Goal: Information Seeking & Learning: Learn about a topic

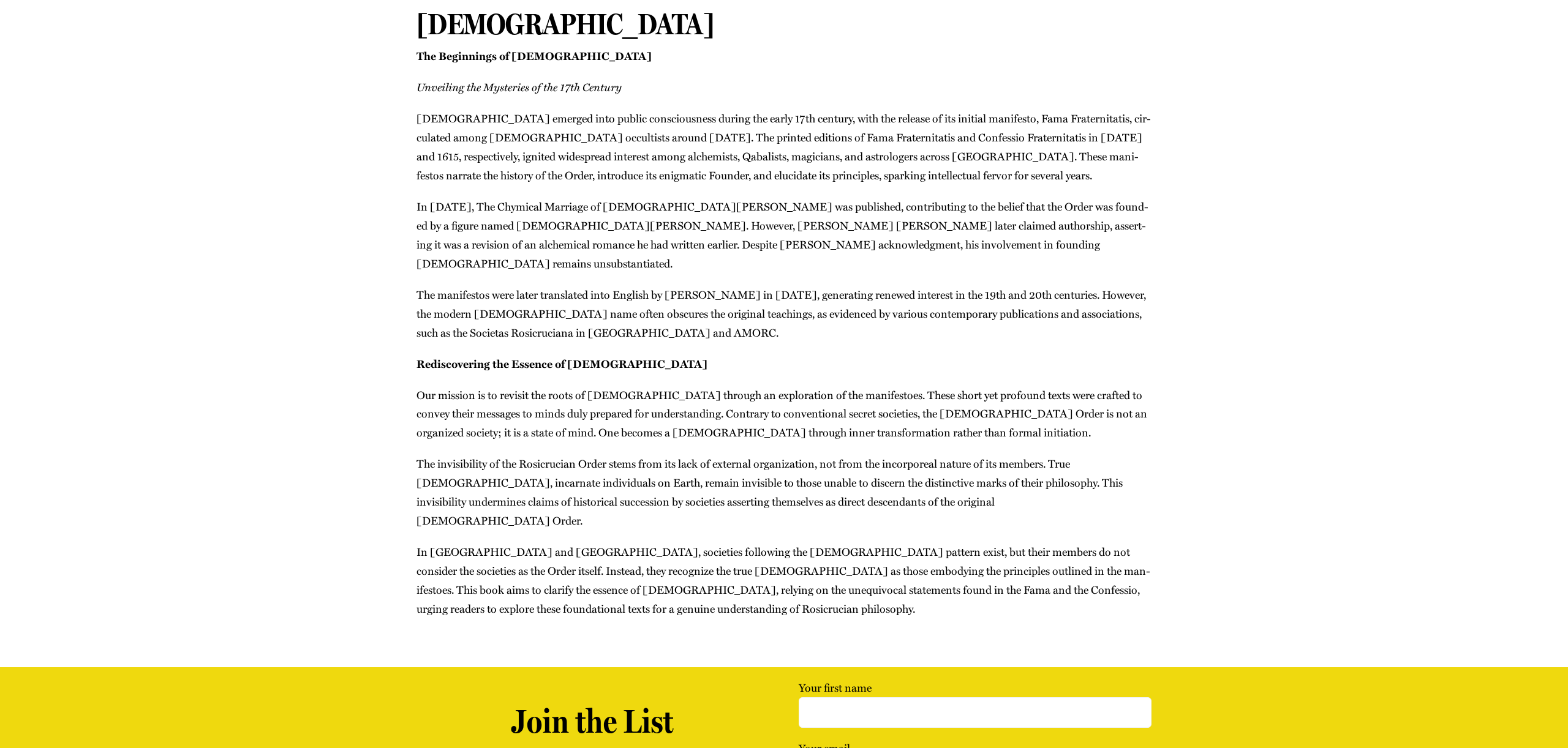
scroll to position [219, 0]
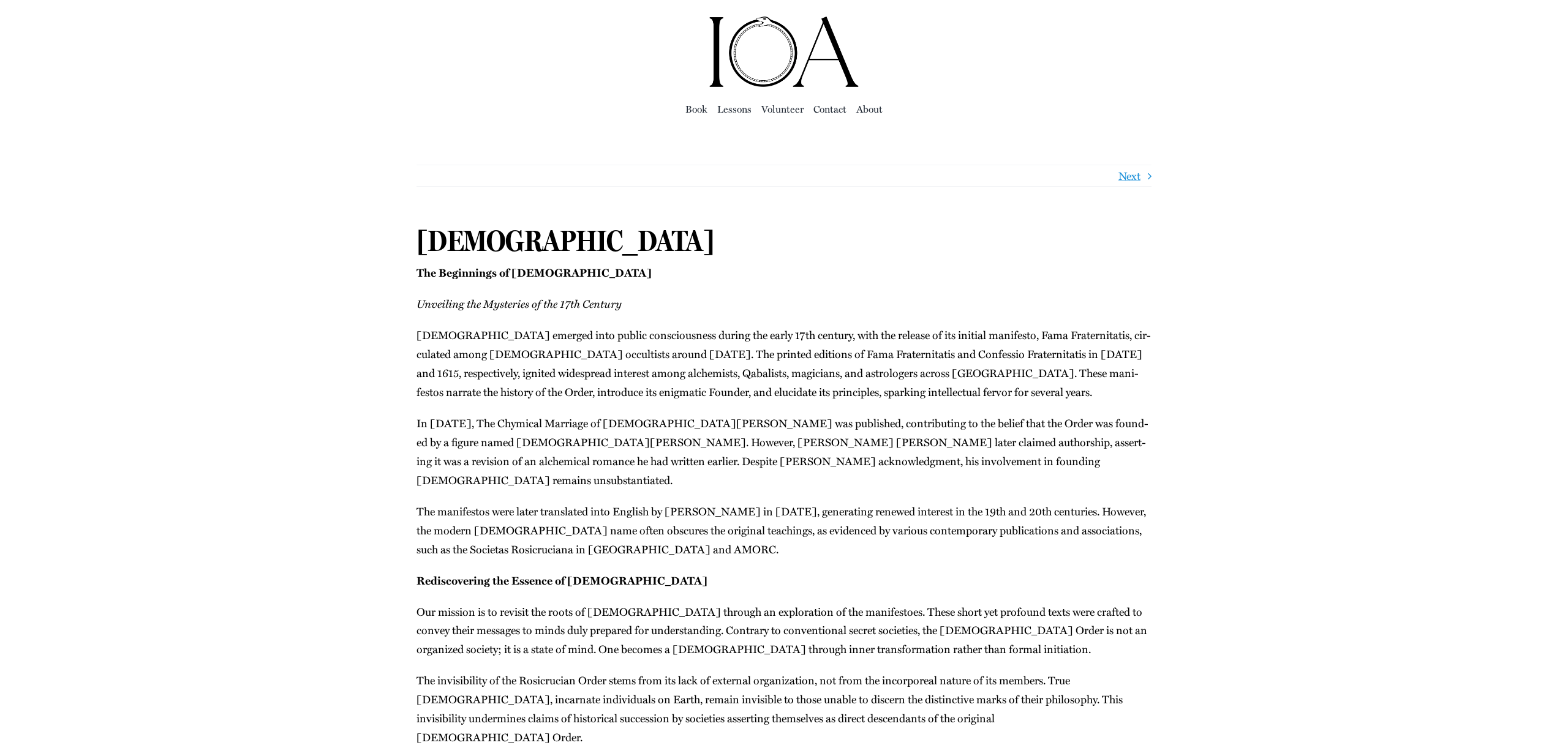
scroll to position [3, 0]
click at [728, 108] on span "Lessons" at bounding box center [734, 108] width 35 height 17
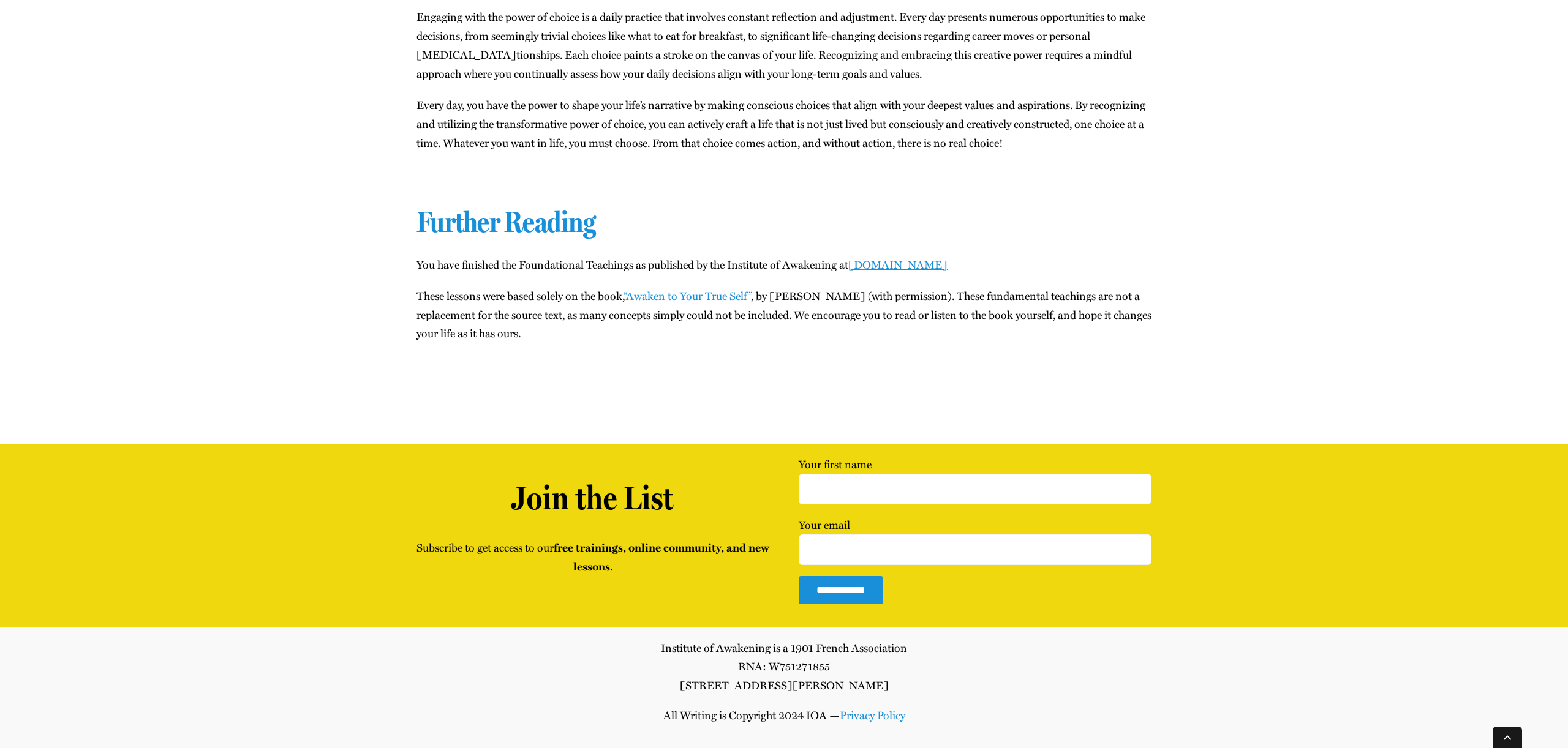
scroll to position [21837, 0]
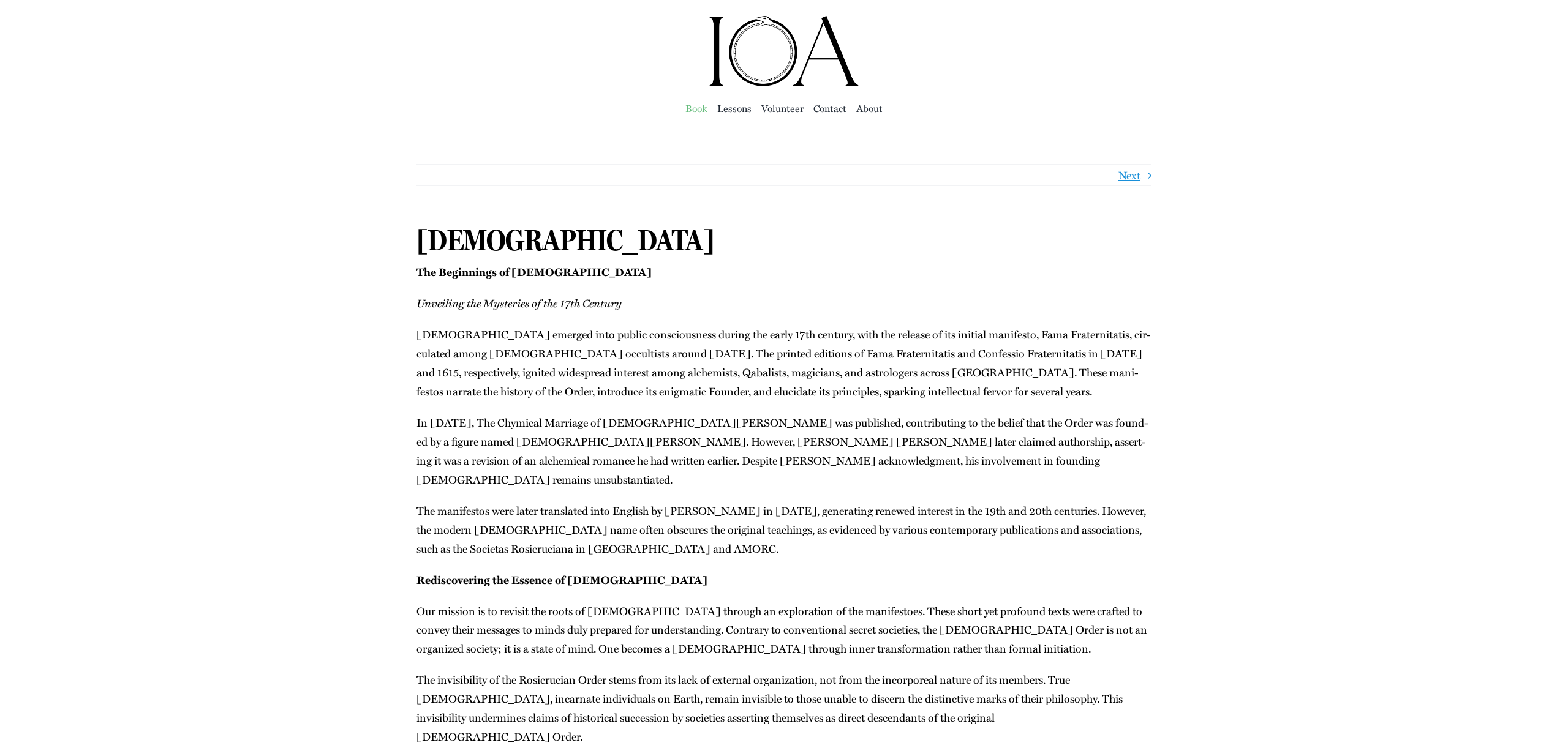
click at [692, 110] on span "Book" at bounding box center [696, 108] width 22 height 17
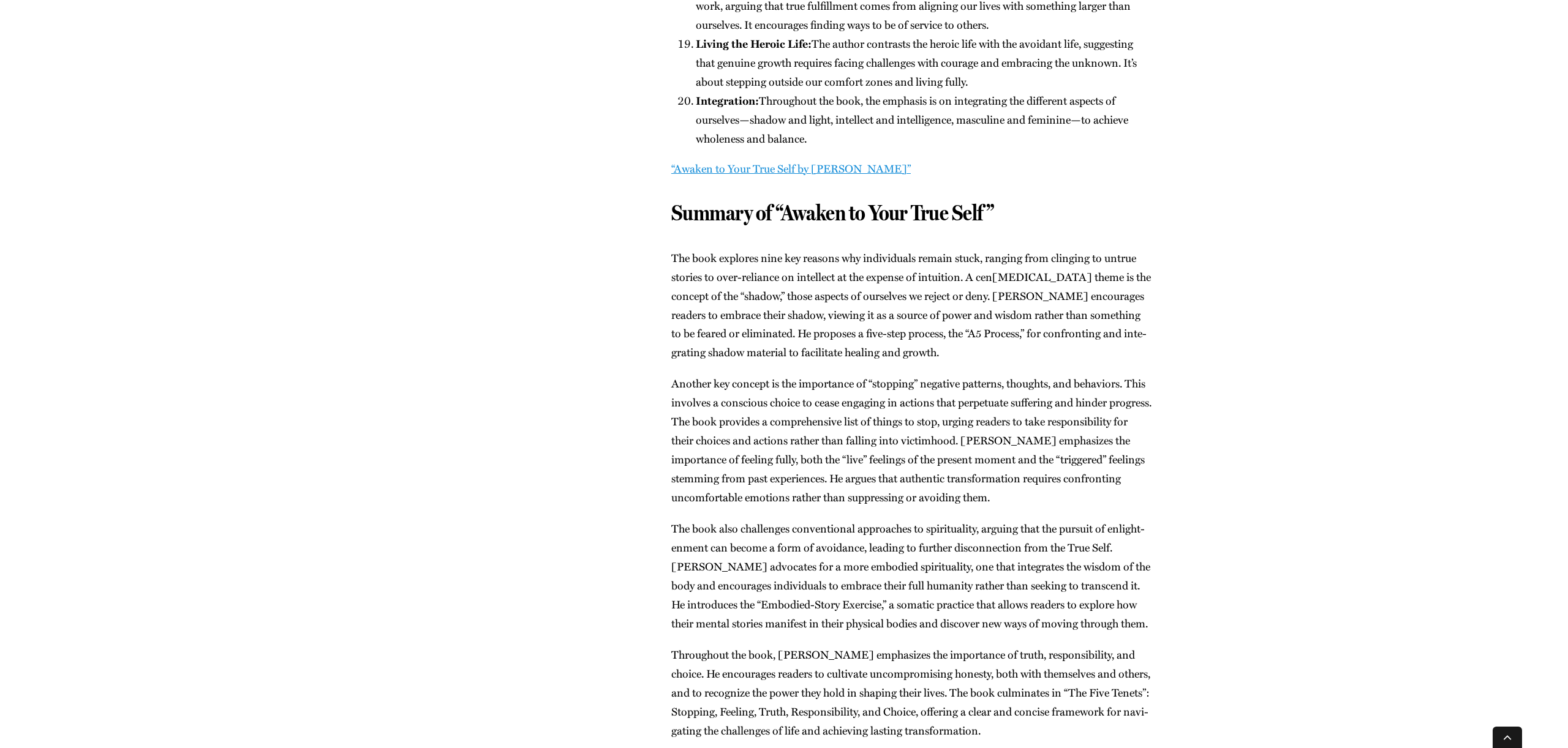
scroll to position [1972, 0]
